Goal: Information Seeking & Learning: Learn about a topic

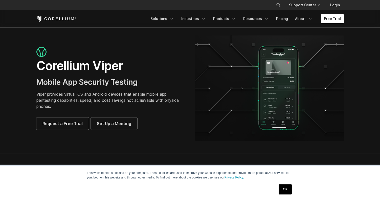
click at [91, 69] on h1 "Corellium Viper" at bounding box center [110, 65] width 149 height 15
click at [236, 17] on icon "Navigation Menu" at bounding box center [233, 18] width 5 height 5
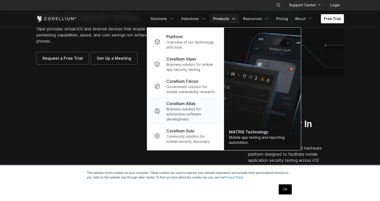
scroll to position [76, 0]
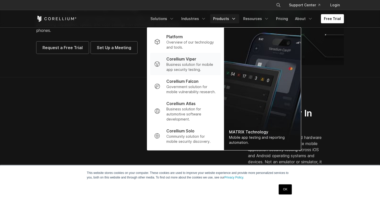
click at [191, 63] on p "Business solution for mobile app security testing." at bounding box center [191, 67] width 50 height 10
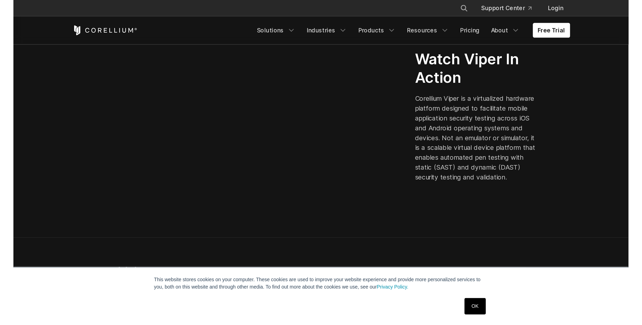
scroll to position [126, 0]
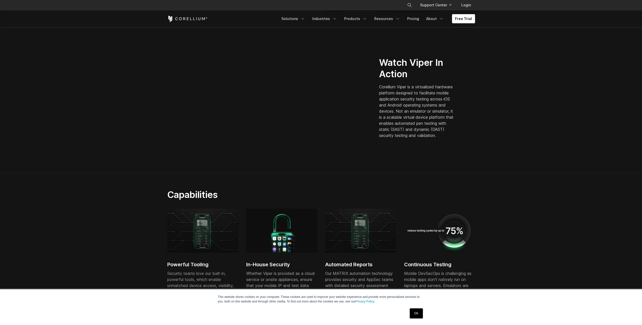
click at [380, 166] on section "Watch Viper In Action Corellium Viper is a virtualized hardware platform design…" at bounding box center [321, 100] width 642 height 146
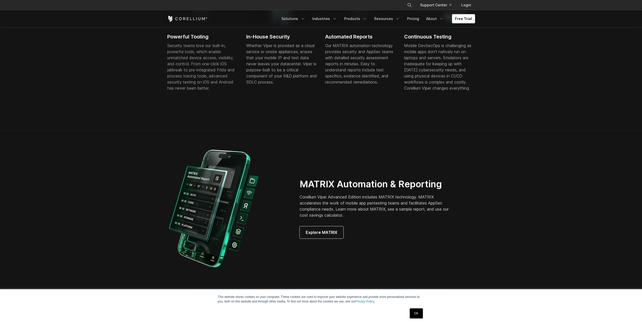
scroll to position [379, 0]
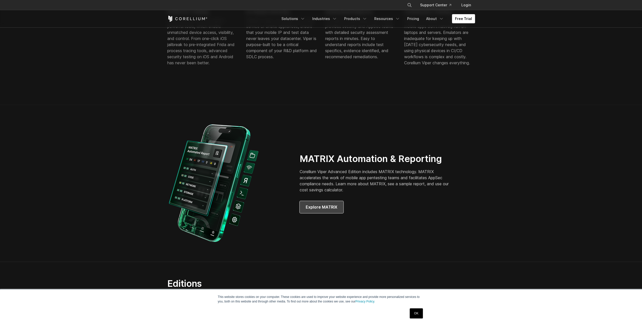
click at [315, 201] on span "Explore MATRIX" at bounding box center [322, 207] width 32 height 6
